Goal: Navigation & Orientation: Go to known website

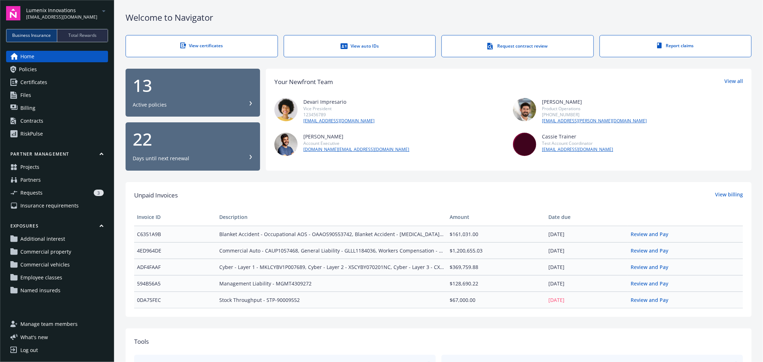
click at [103, 12] on icon "arrowDropDown" at bounding box center [103, 11] width 9 height 9
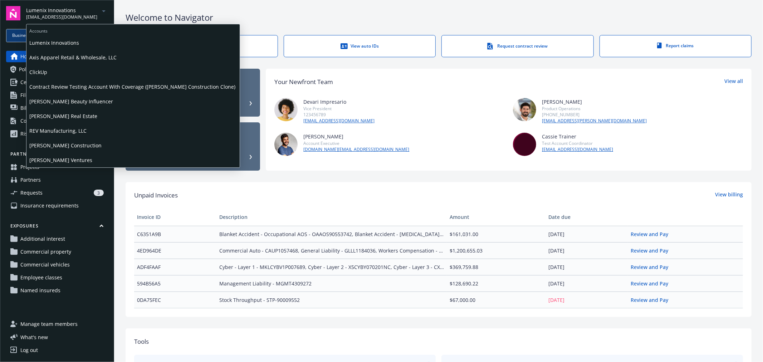
click at [56, 68] on span "ClickUp" at bounding box center [132, 72] width 207 height 15
